Goal: Complete application form

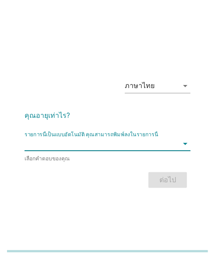
click at [61, 140] on input "รายการนี้เป็นแบบอัตโนมัติ คุณสามารถพิมพ์ลงในรายการนี้" at bounding box center [102, 144] width 154 height 14
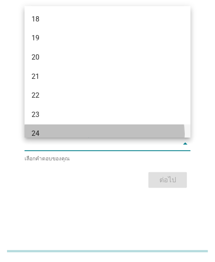
click at [35, 129] on div "24" at bounding box center [101, 133] width 139 height 11
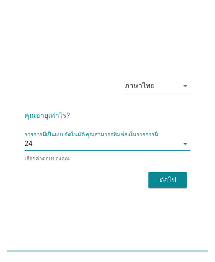
drag, startPoint x: 134, startPoint y: 176, endPoint x: 138, endPoint y: 177, distance: 4.4
click at [136, 176] on div "ต่อไป" at bounding box center [108, 180] width 166 height 21
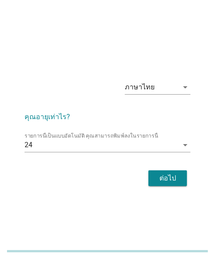
click at [172, 175] on div "ต่อไป" at bounding box center [168, 178] width 25 height 11
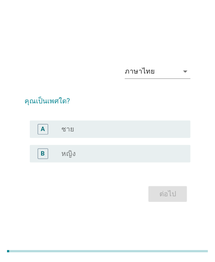
drag, startPoint x: 53, startPoint y: 158, endPoint x: 64, endPoint y: 164, distance: 12.4
click at [53, 158] on div "B" at bounding box center [49, 154] width 25 height 11
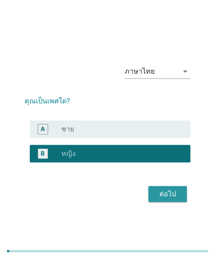
click at [180, 205] on div "ภาษาไทย arrow_drop_down คุณเป็นเพศใด? A radio_button_unchecked ชาย B radio_butt…" at bounding box center [108, 130] width 180 height 161
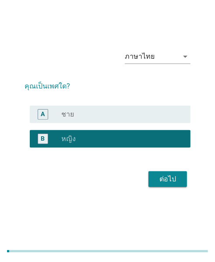
scroll to position [21, 0]
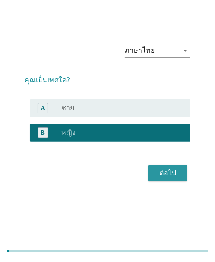
drag, startPoint x: 166, startPoint y: 172, endPoint x: 149, endPoint y: 181, distance: 19.6
click at [166, 172] on div "ต่อไป" at bounding box center [168, 173] width 25 height 11
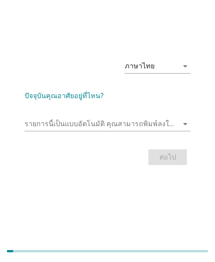
scroll to position [0, 0]
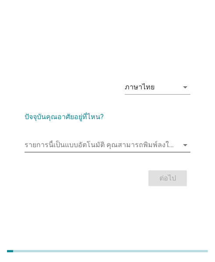
click at [91, 147] on input "รายการนี้เป็นแบบอัตโนมัติ คุณสามารถพิมพ์ลงในรายการนี้" at bounding box center [102, 145] width 154 height 14
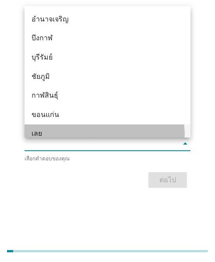
click at [47, 133] on div "เลย" at bounding box center [101, 133] width 139 height 11
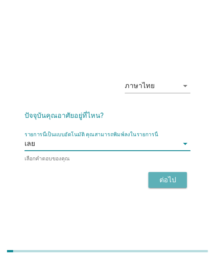
drag, startPoint x: 163, startPoint y: 180, endPoint x: 195, endPoint y: 185, distance: 32.0
click at [167, 180] on div "ต่อไป" at bounding box center [168, 180] width 25 height 11
